Goal: Information Seeking & Learning: Learn about a topic

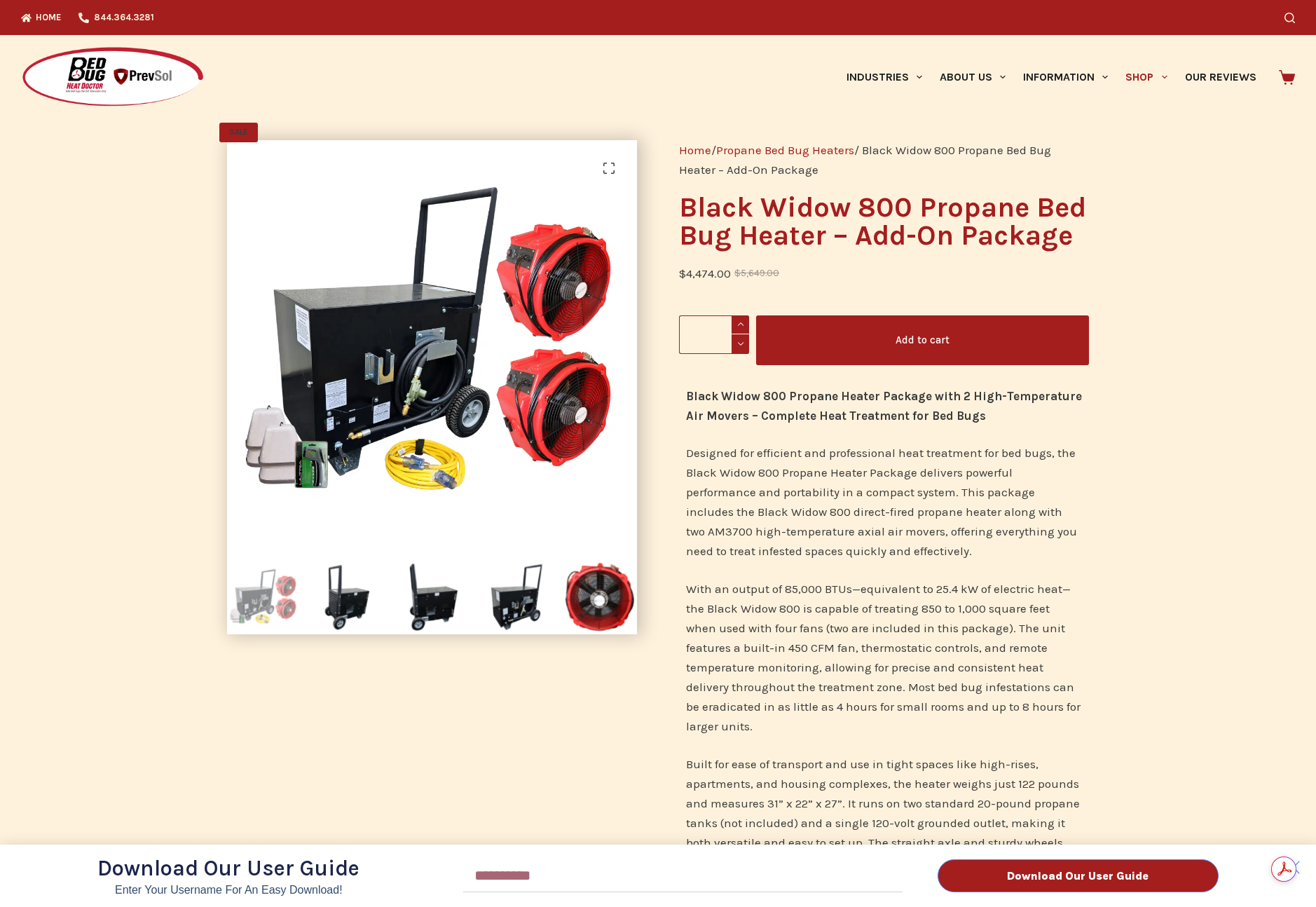
click at [1144, 80] on div "Download Our User Guide Enter Your Username for an Easy Download! Email Downloa…" at bounding box center [658, 454] width 1316 height 907
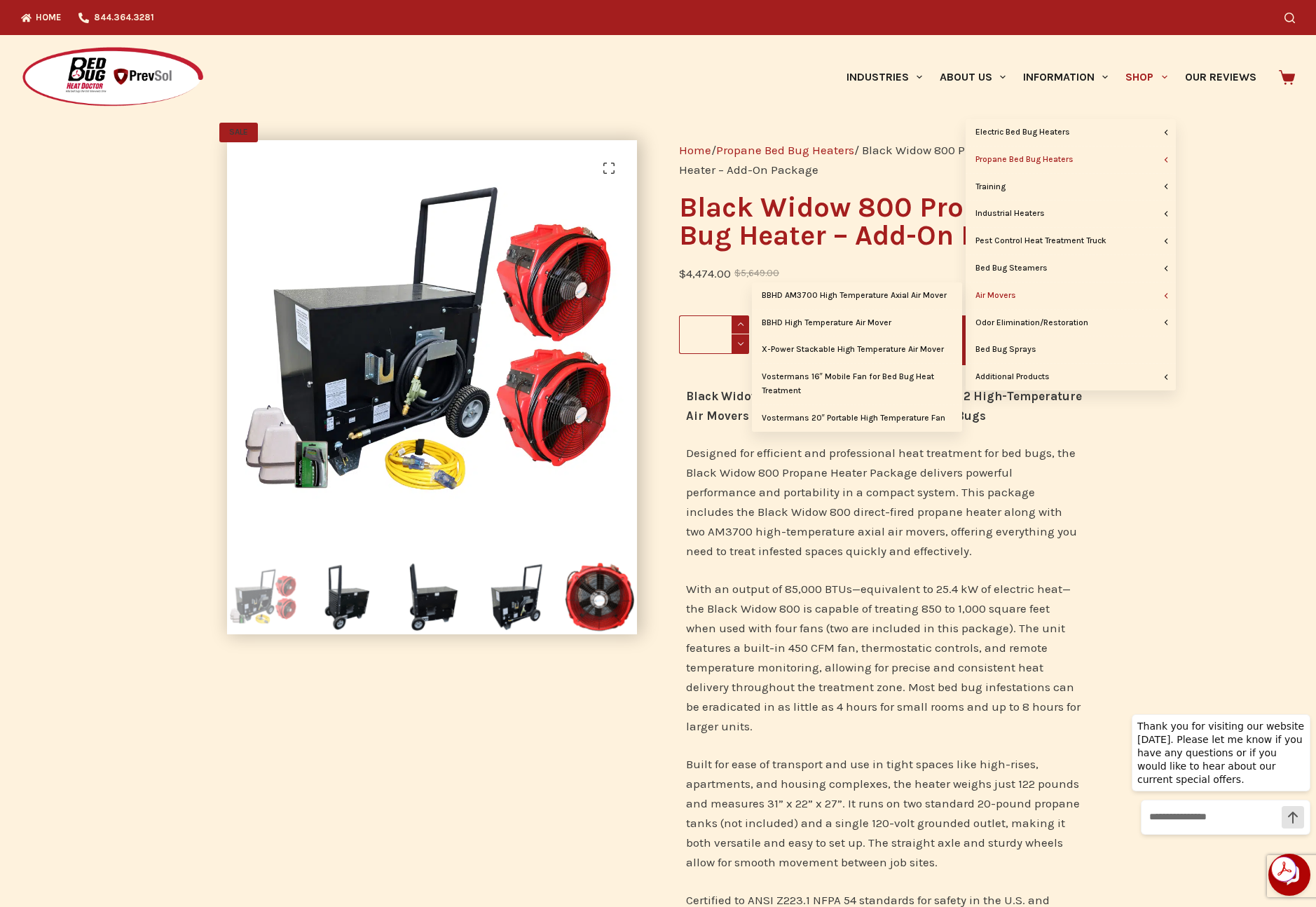
click at [1008, 293] on link "Air Movers" at bounding box center [1071, 296] width 211 height 27
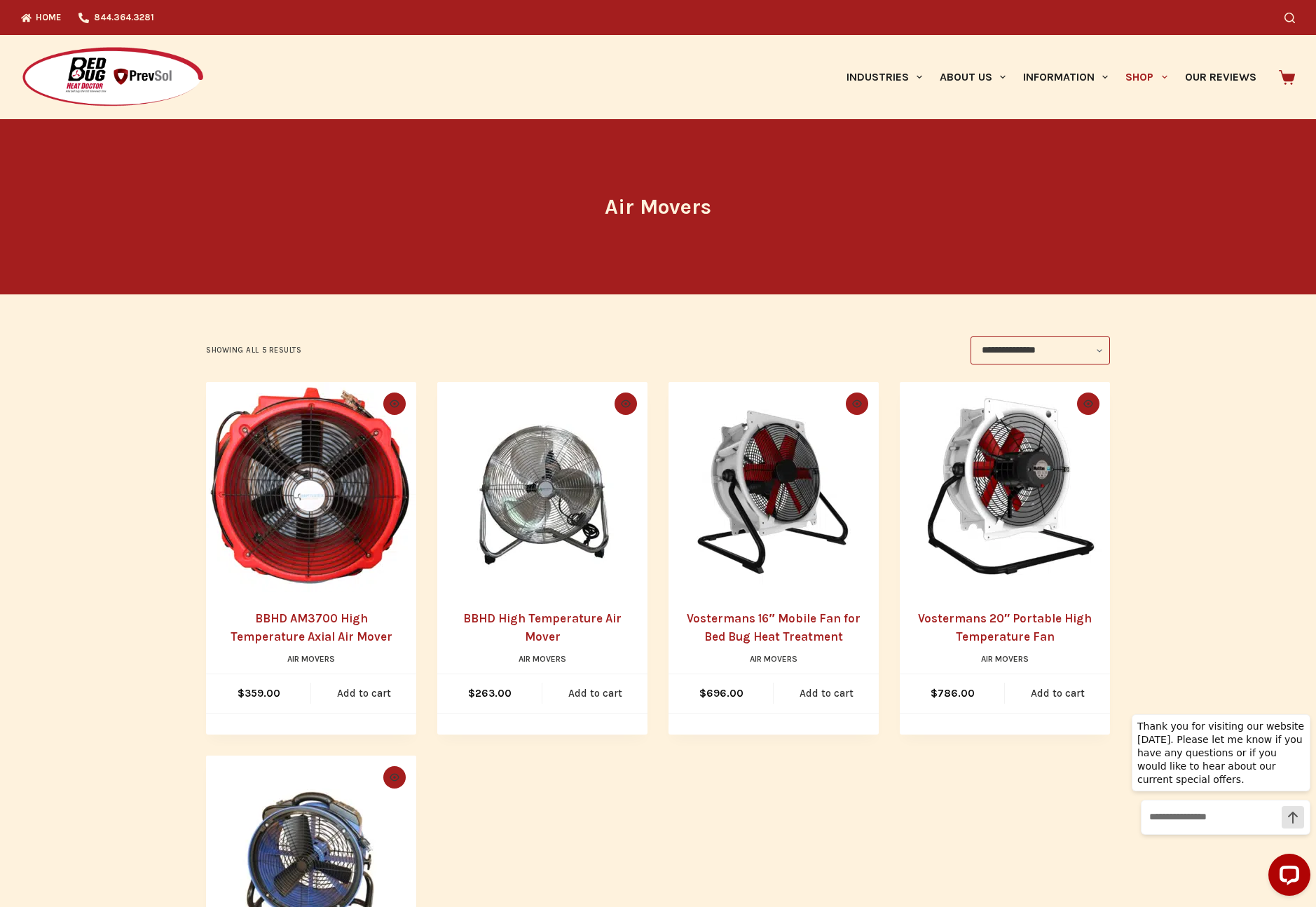
scroll to position [211, 0]
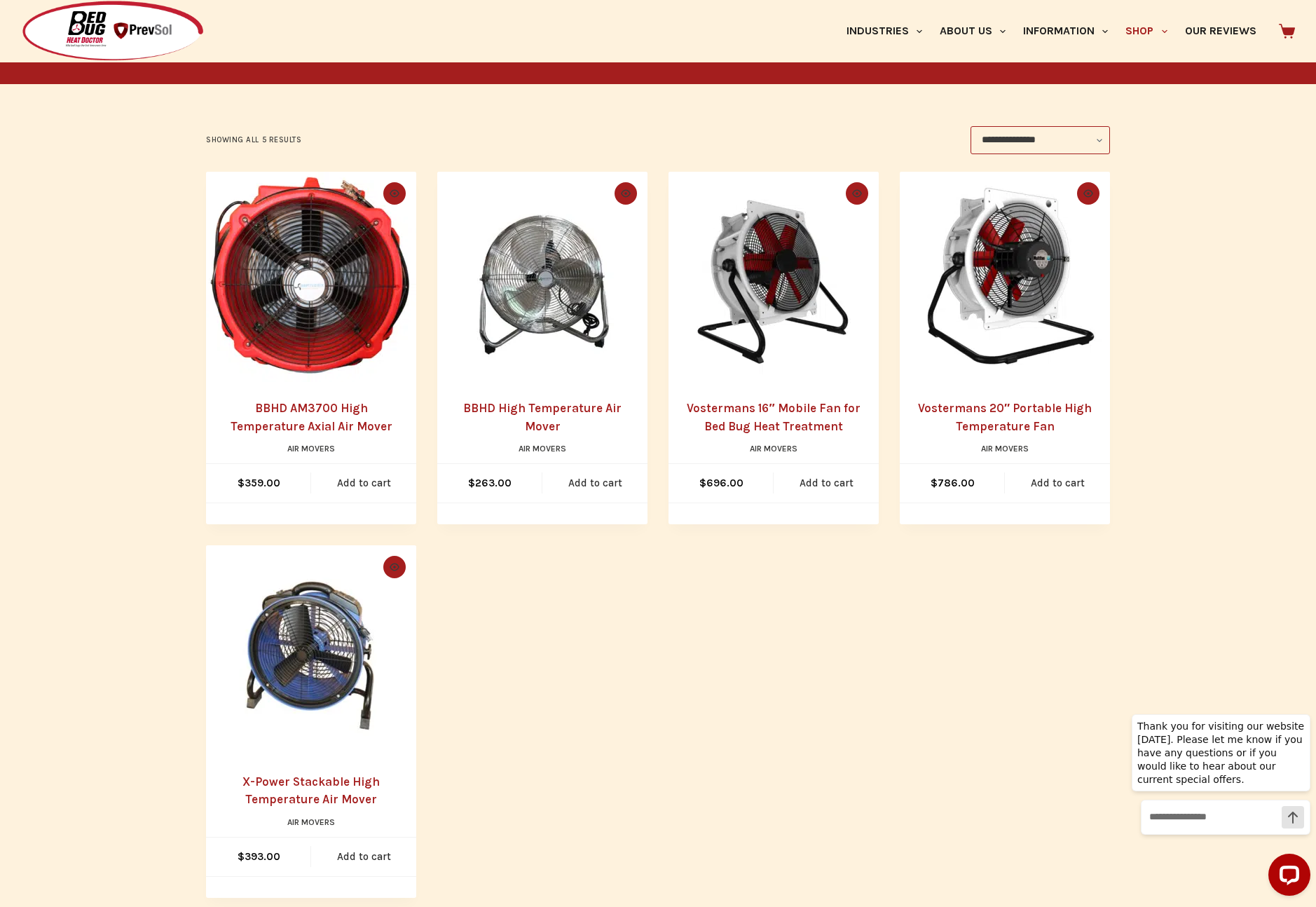
click at [318, 310] on img "BBHD AM3700 High Temperature Axial Air Mover" at bounding box center [312, 277] width 211 height 211
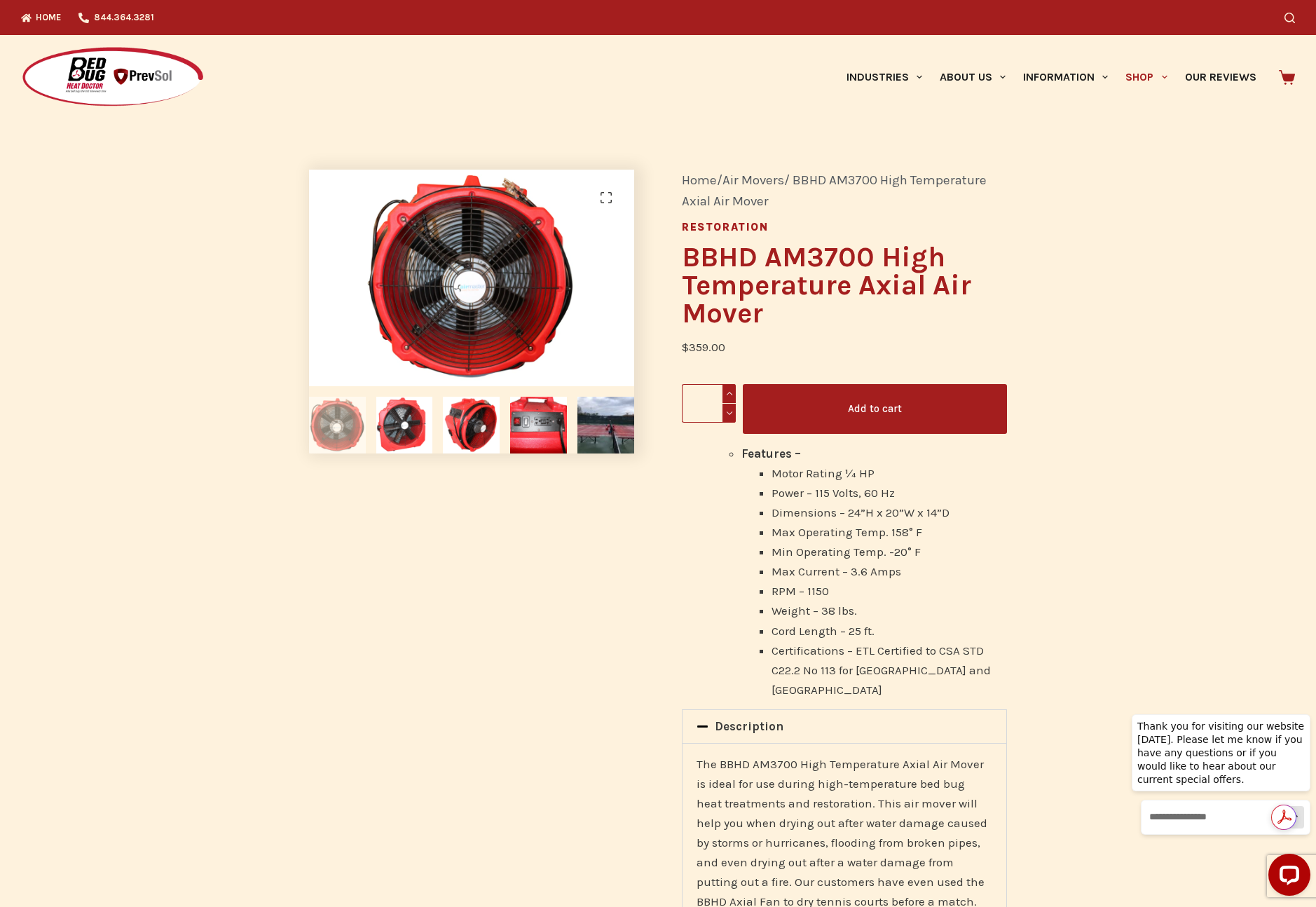
click at [447, 269] on img at bounding box center [731, 287] width 1435 height 957
click at [406, 430] on img at bounding box center [404, 425] width 57 height 57
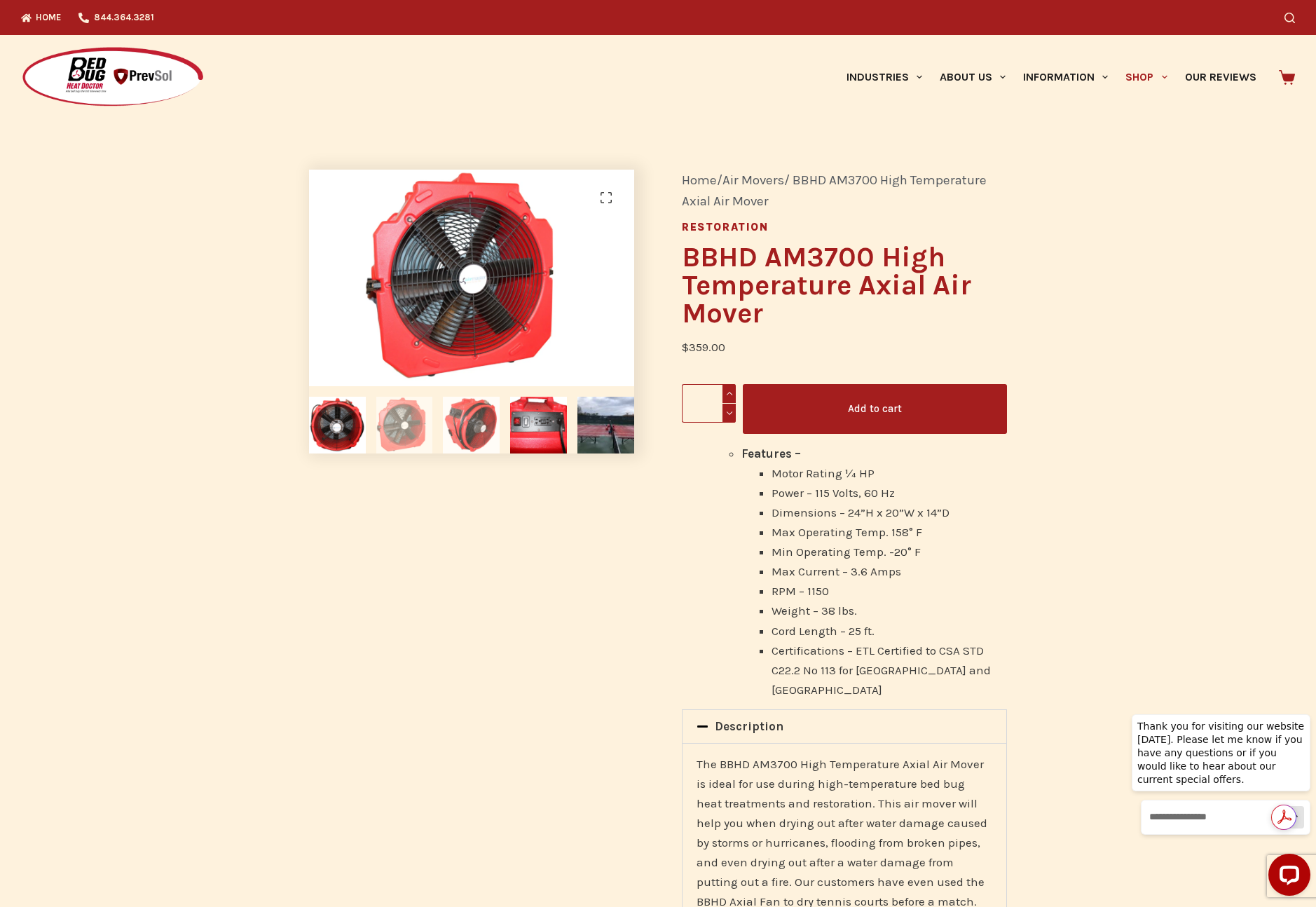
click at [462, 427] on img at bounding box center [471, 425] width 57 height 57
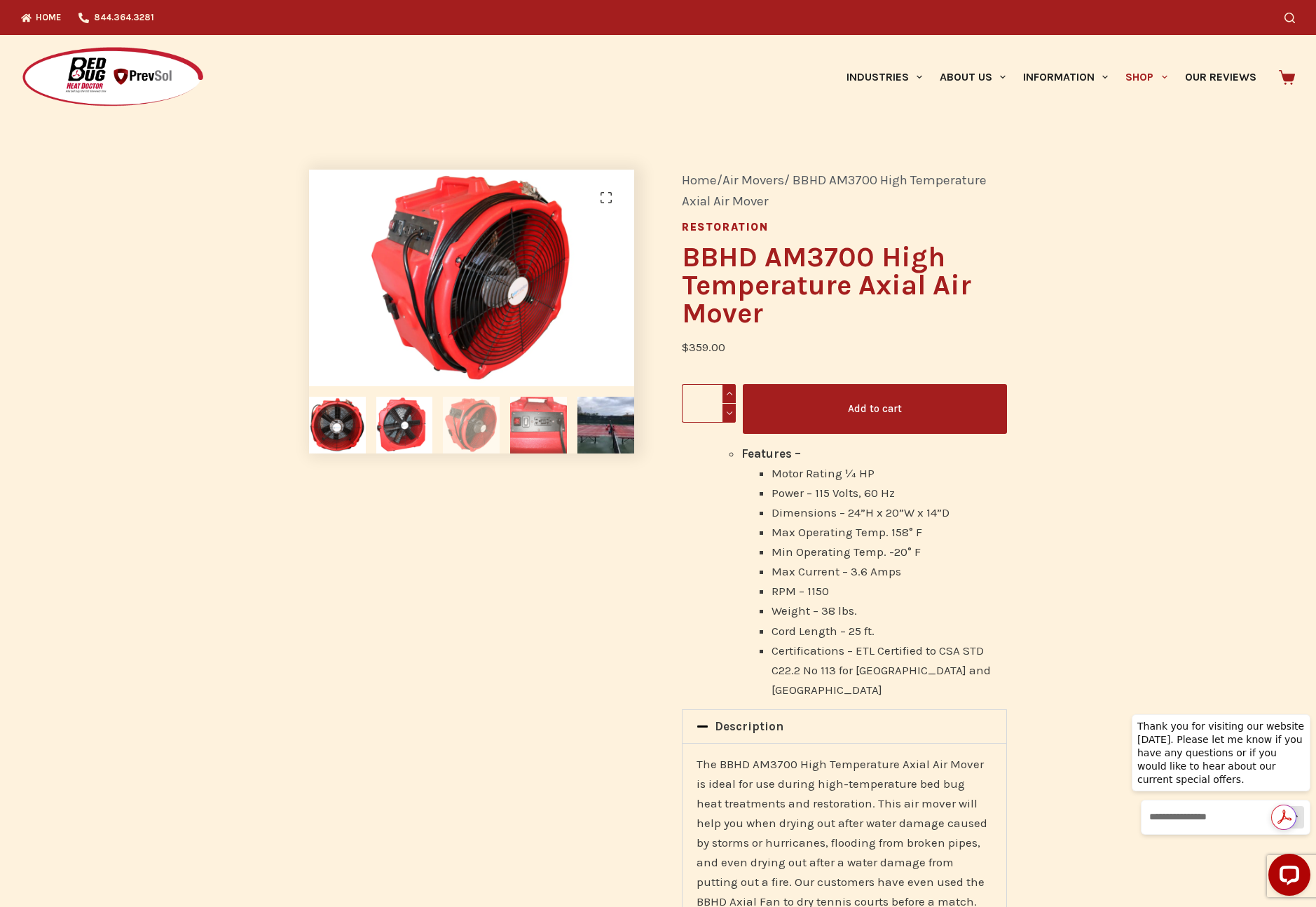
click at [554, 428] on img at bounding box center [538, 425] width 57 height 57
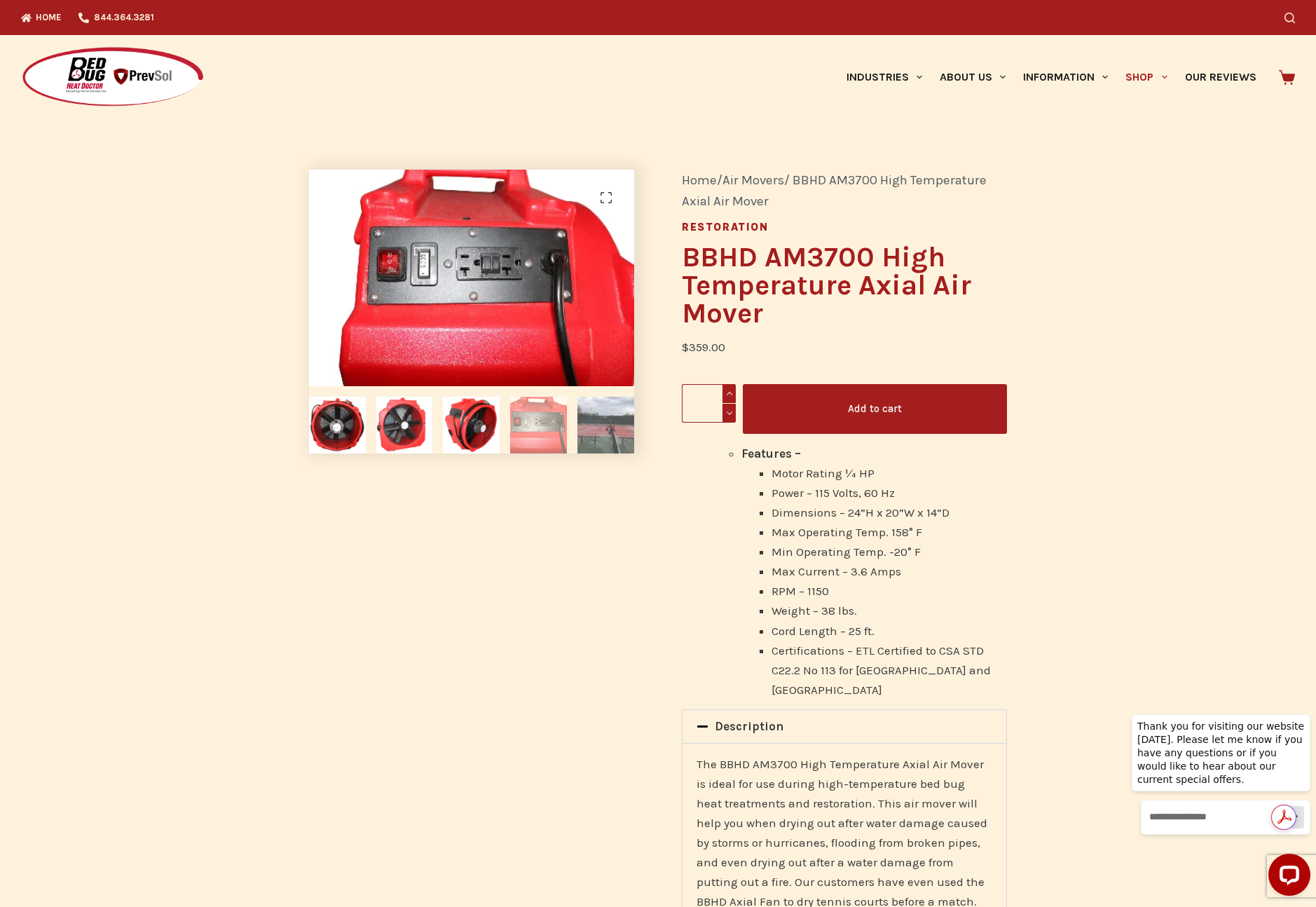
click at [604, 430] on img at bounding box center [606, 425] width 57 height 57
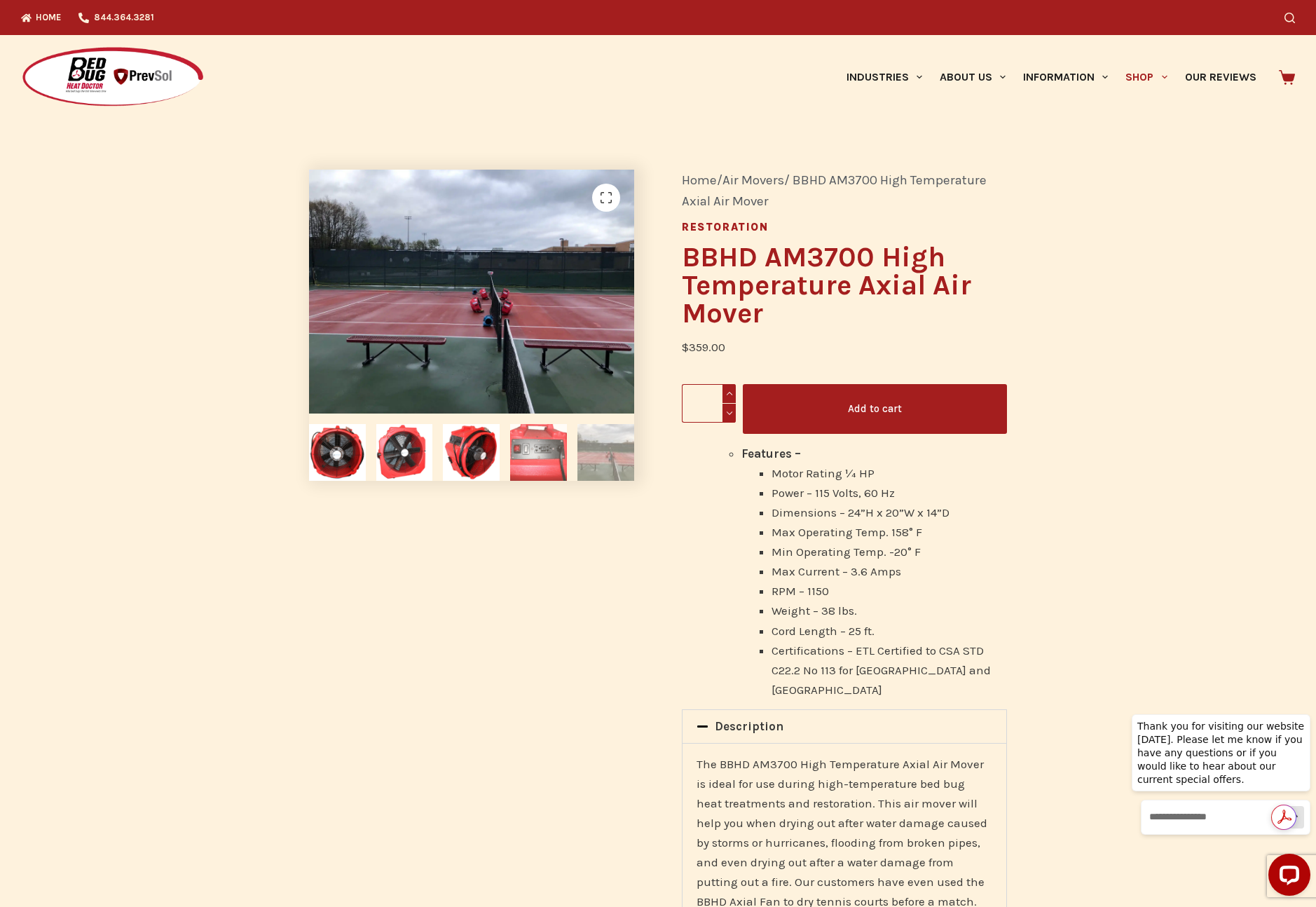
click at [538, 436] on img at bounding box center [538, 452] width 57 height 57
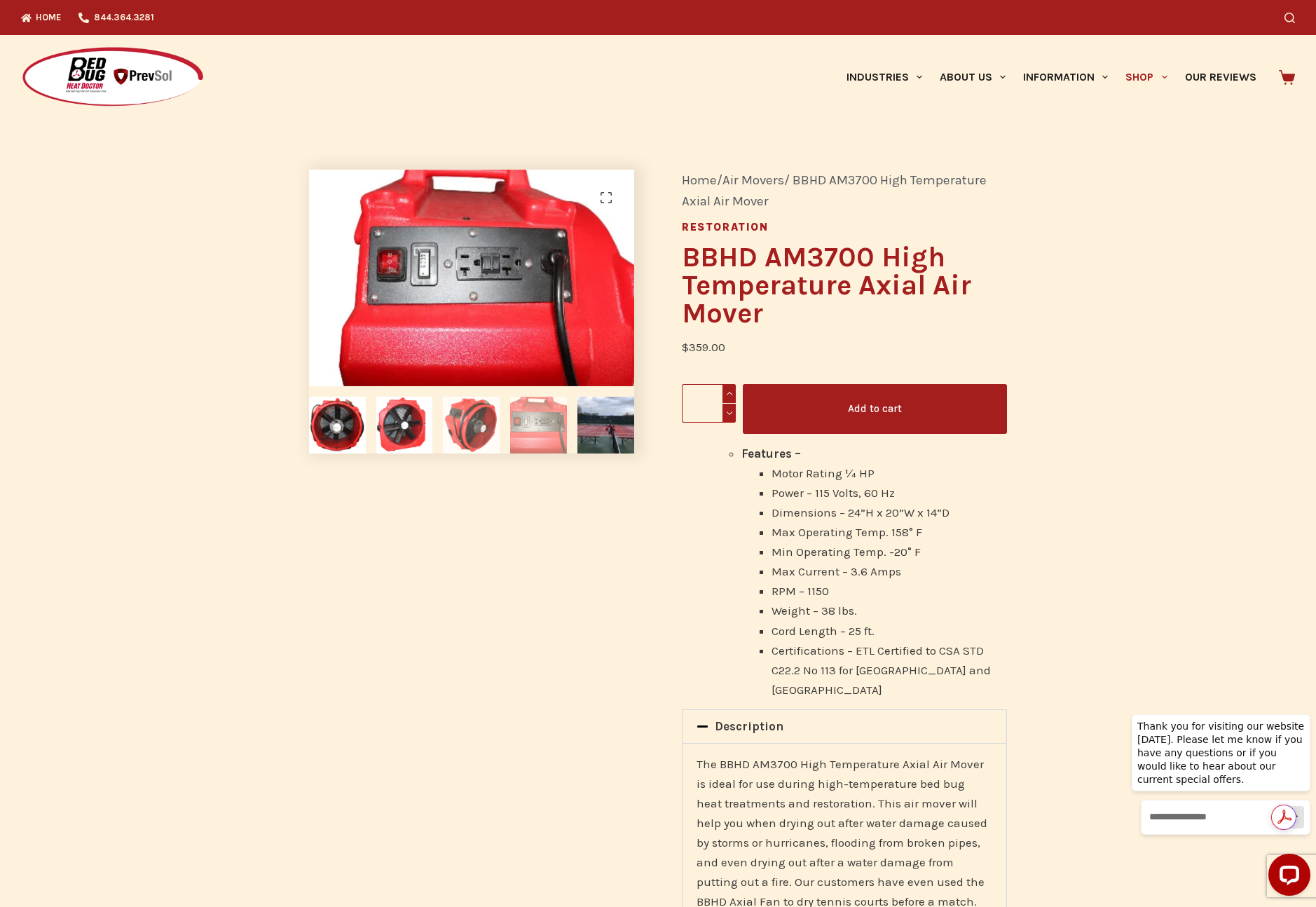
click at [465, 439] on img at bounding box center [471, 425] width 57 height 57
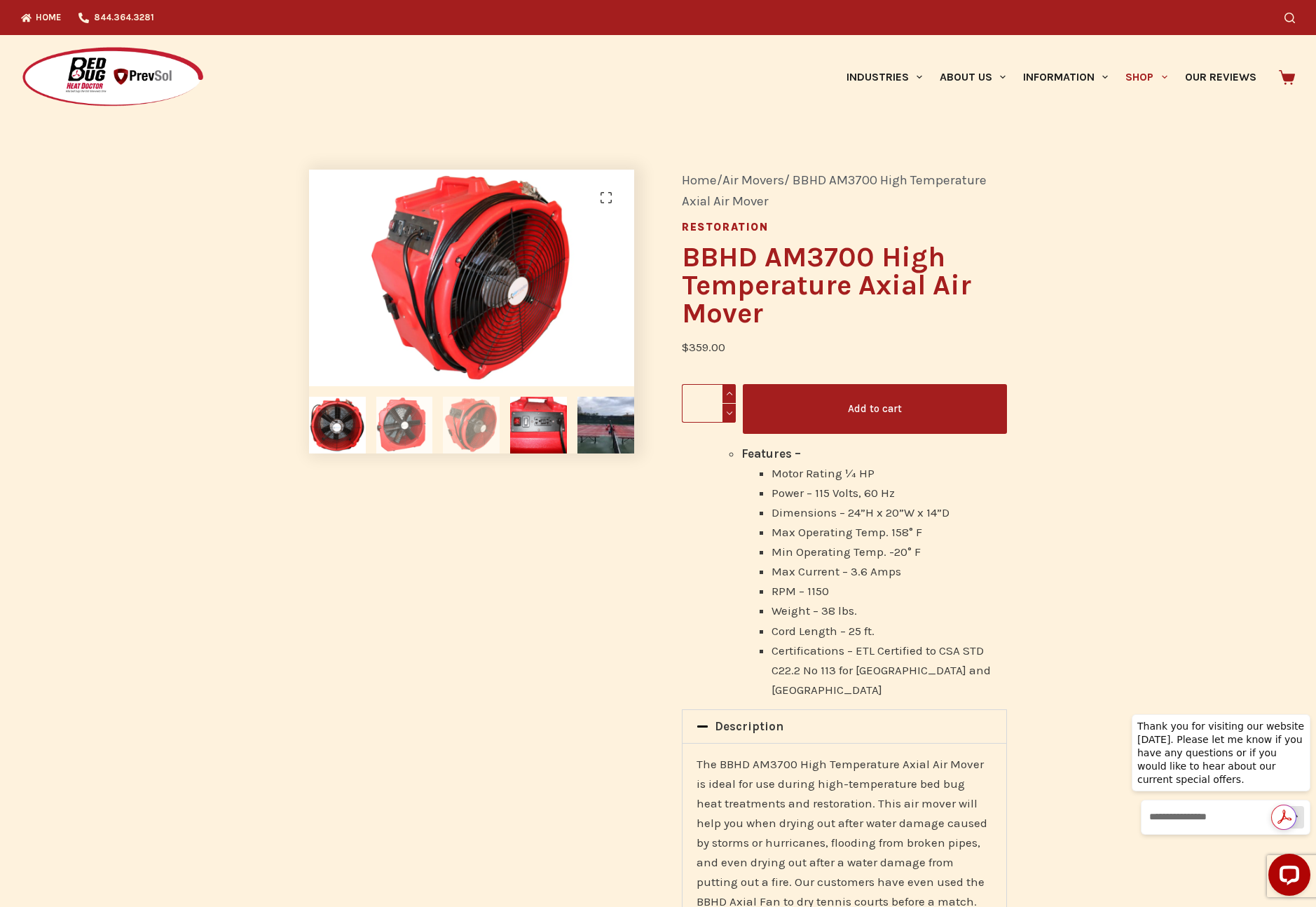
click at [394, 428] on img at bounding box center [404, 425] width 57 height 57
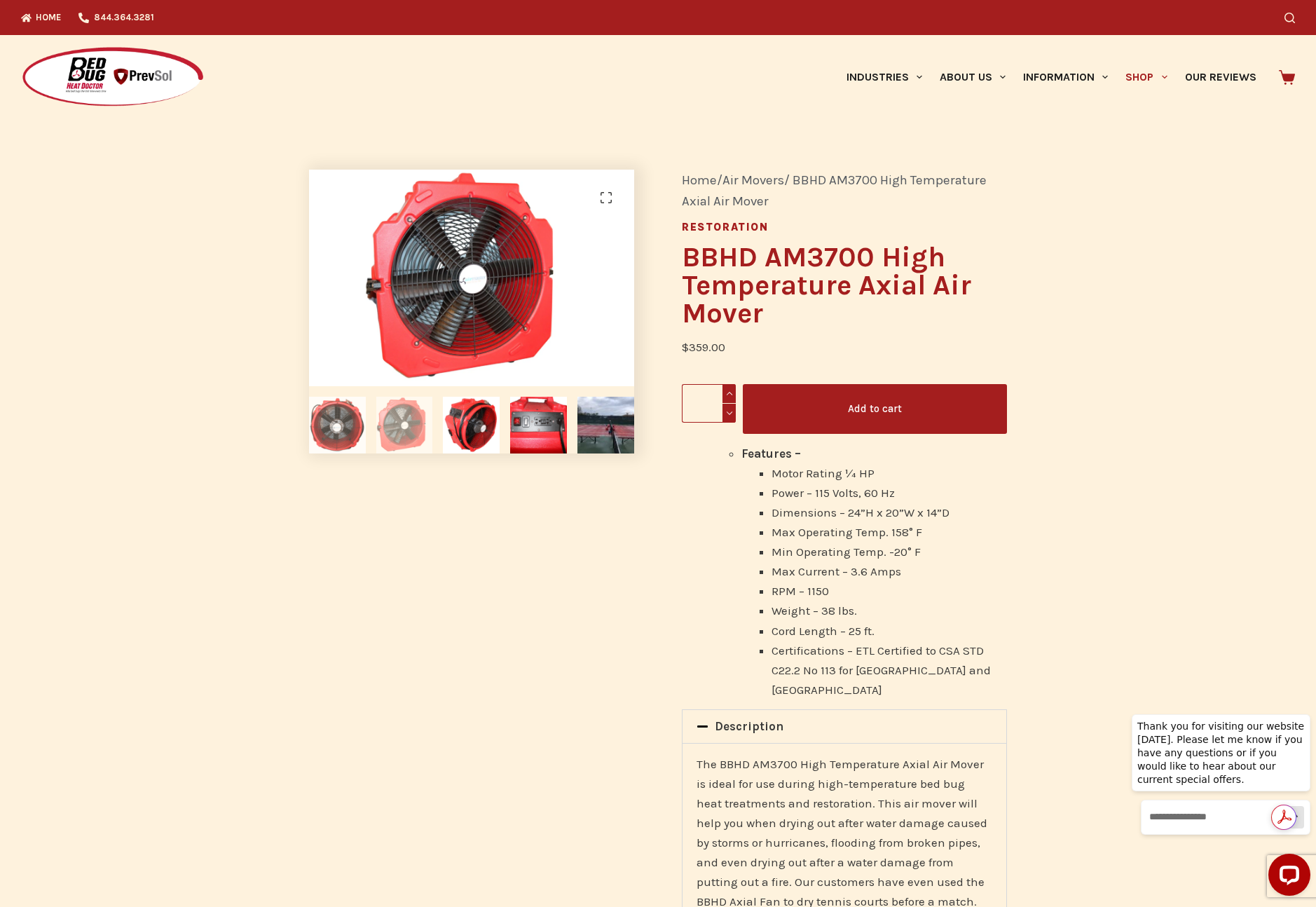
click at [330, 428] on img at bounding box center [337, 425] width 57 height 57
